Goal: Transaction & Acquisition: Purchase product/service

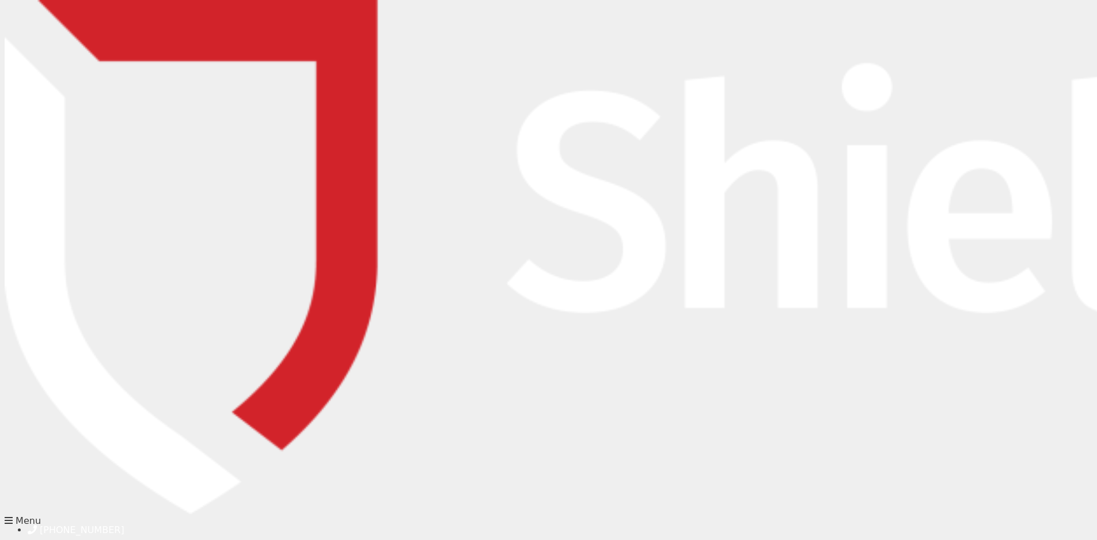
click at [1088, 162] on img at bounding box center [1056, 257] width 2102 height 514
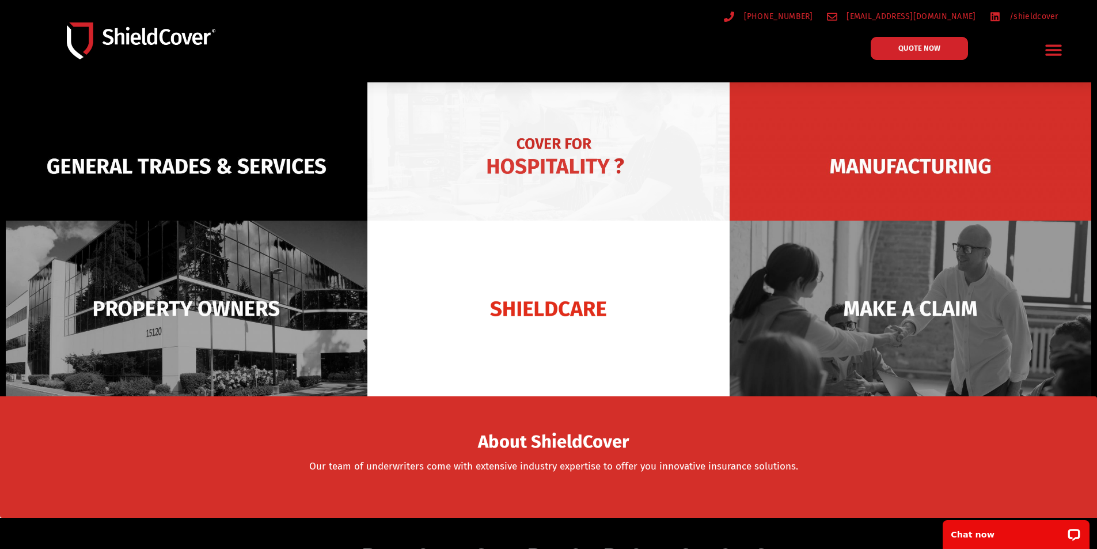
scroll to position [115, 0]
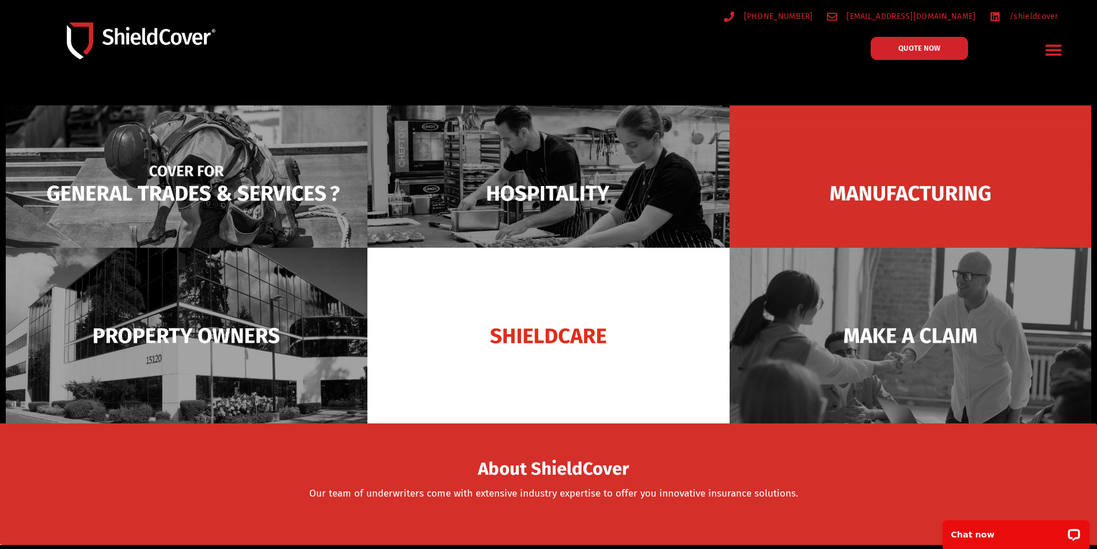
click at [250, 215] on img at bounding box center [187, 193] width 362 height 176
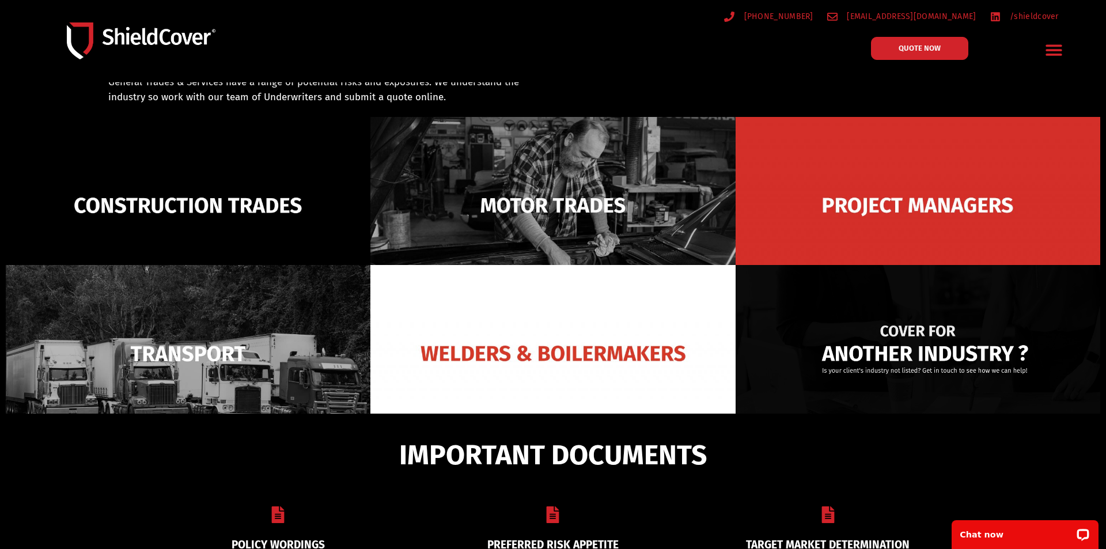
scroll to position [82, 0]
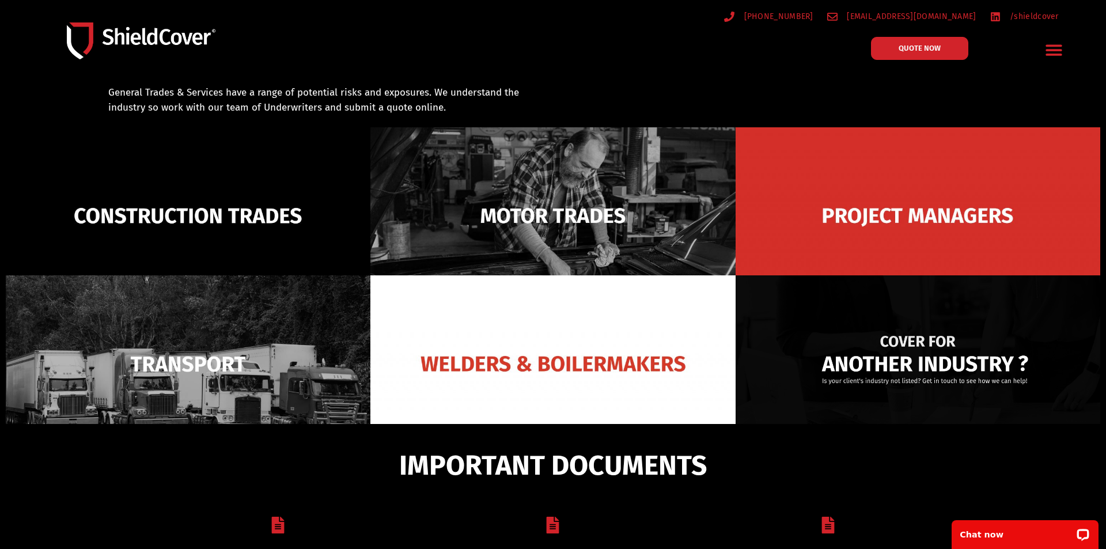
click at [821, 375] on img at bounding box center [917, 363] width 365 height 177
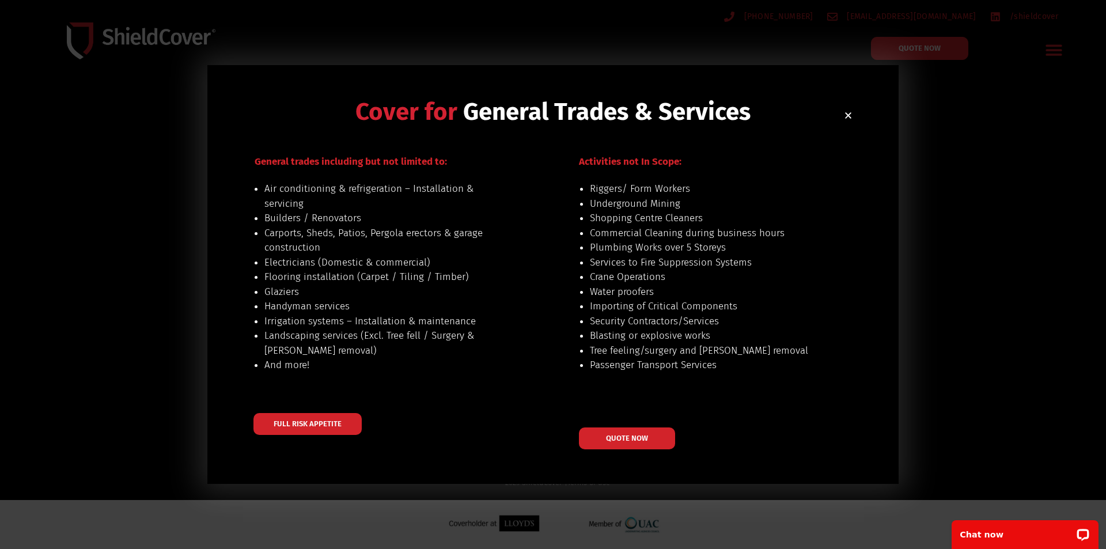
scroll to position [1076, 0]
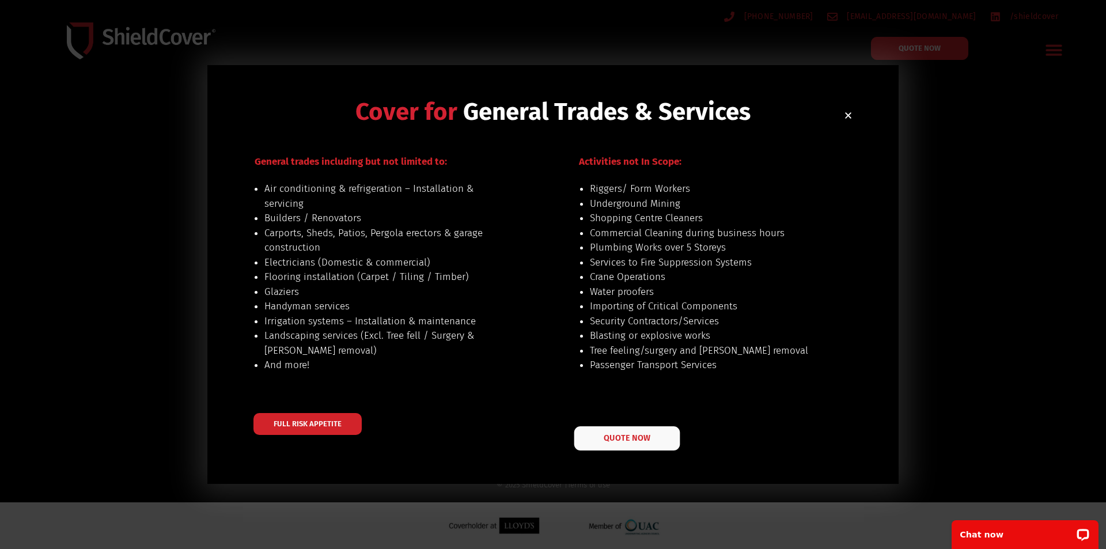
click at [605, 442] on span "QUOTE NOW" at bounding box center [626, 438] width 46 height 8
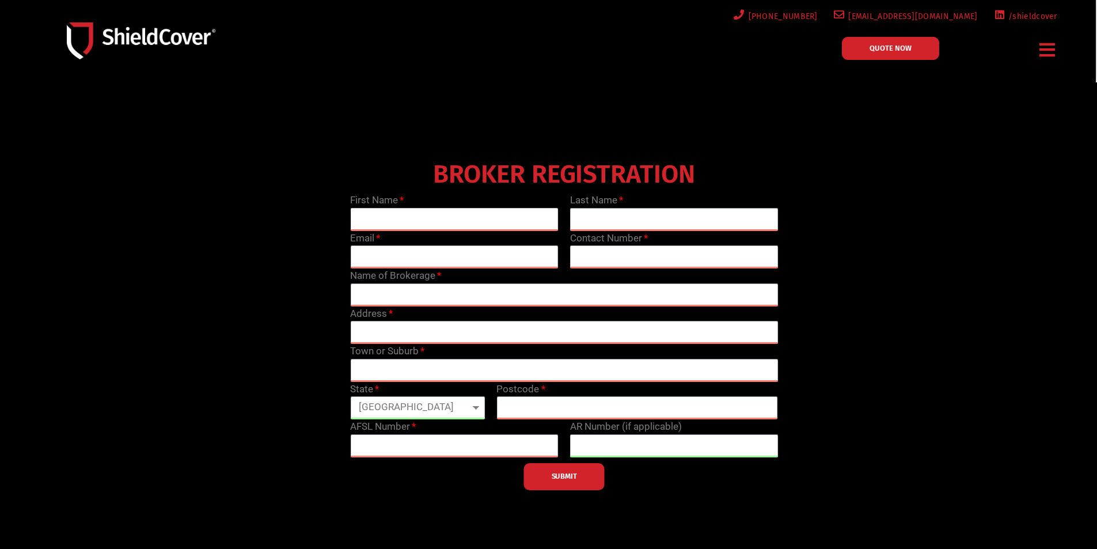
click at [404, 211] on input "text" at bounding box center [454, 219] width 208 height 23
click at [1046, 50] on icon "Menu Toggle" at bounding box center [1047, 50] width 16 height 18
click at [1046, 53] on icon "Menu Toggle" at bounding box center [1047, 50] width 16 height 18
click at [1054, 57] on icon "Menu Toggle" at bounding box center [1047, 50] width 16 height 18
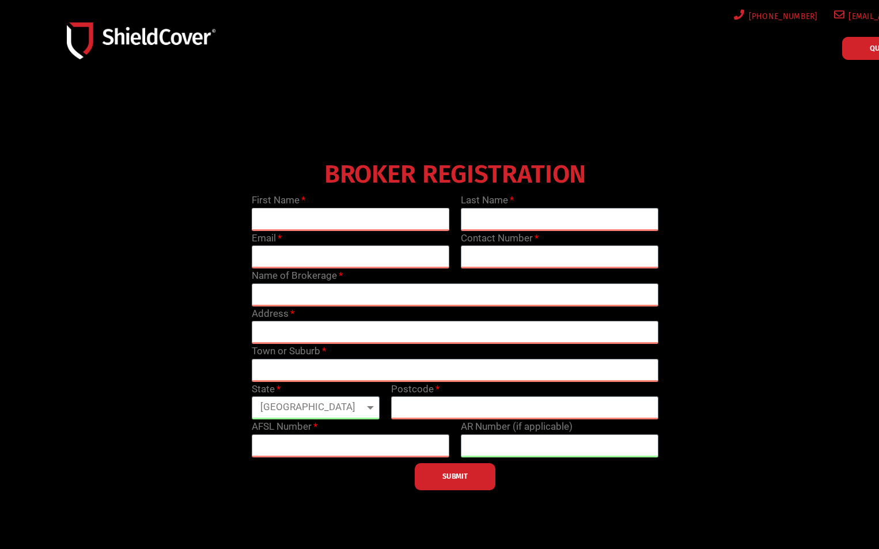
click at [382, 216] on input "text" at bounding box center [351, 219] width 198 height 23
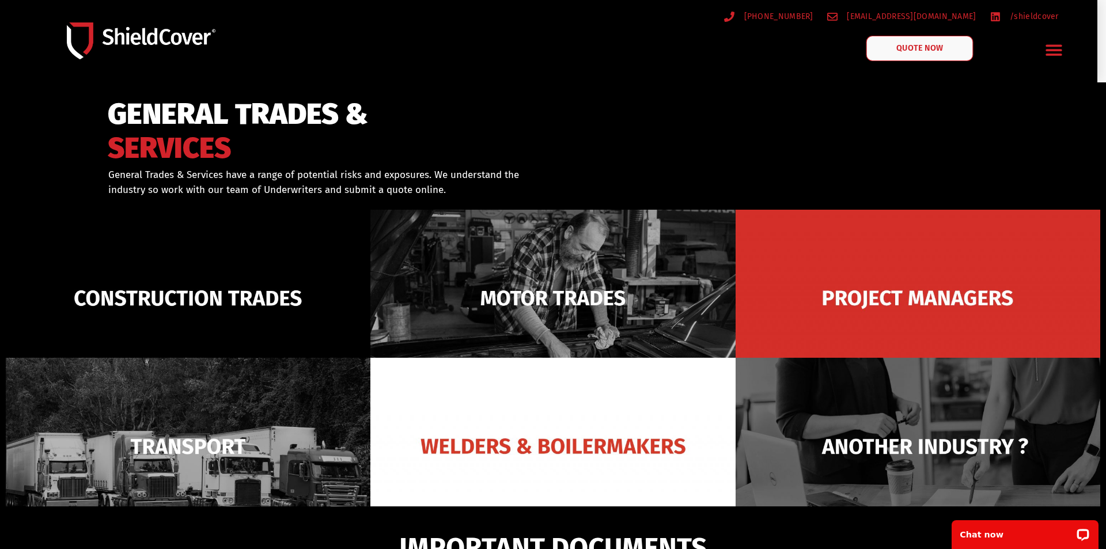
click at [902, 48] on span "QUOTE NOW" at bounding box center [919, 48] width 46 height 8
